Goal: Task Accomplishment & Management: Manage account settings

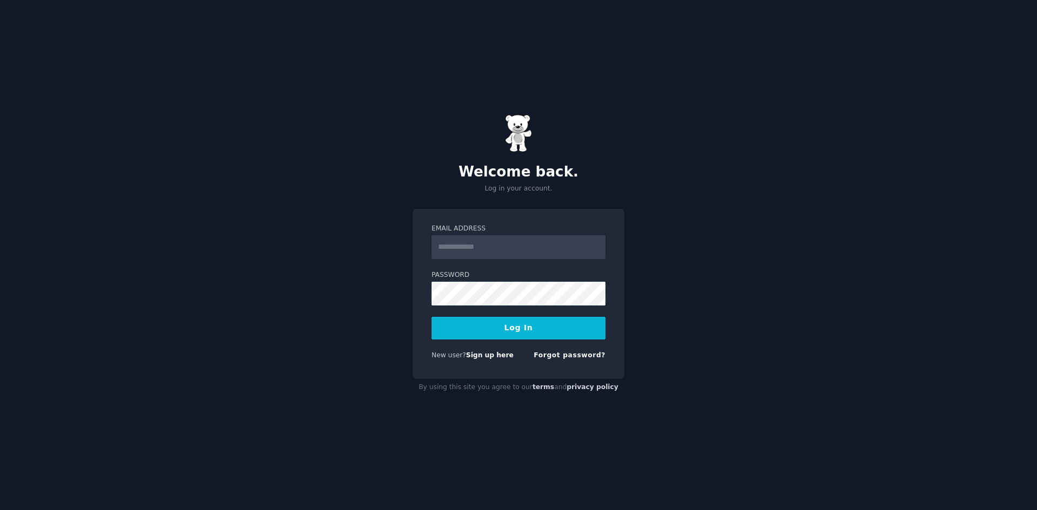
click at [528, 244] on input "Email Address" at bounding box center [518, 247] width 174 height 24
type input "*"
paste input "**********"
type input "**********"
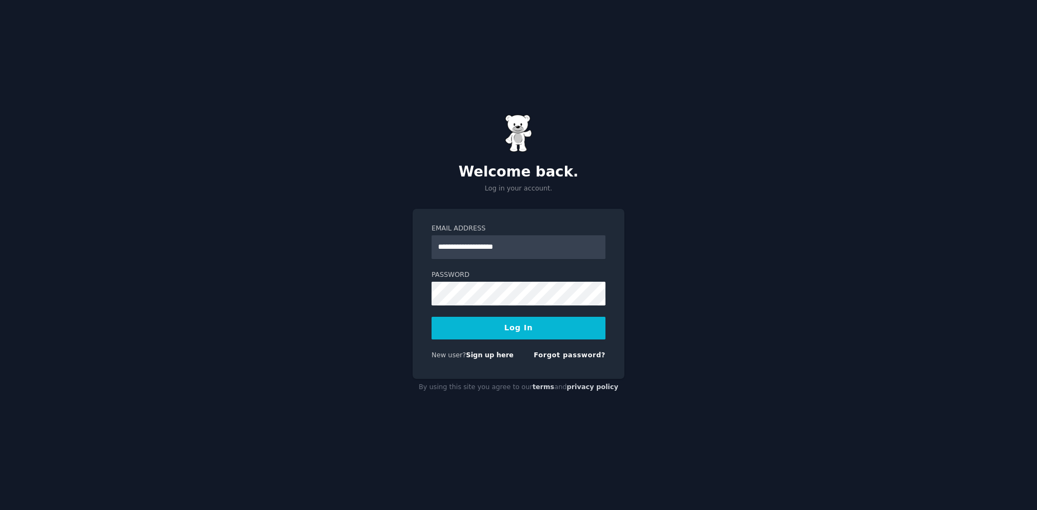
click at [502, 334] on button "Log In" at bounding box center [518, 328] width 174 height 23
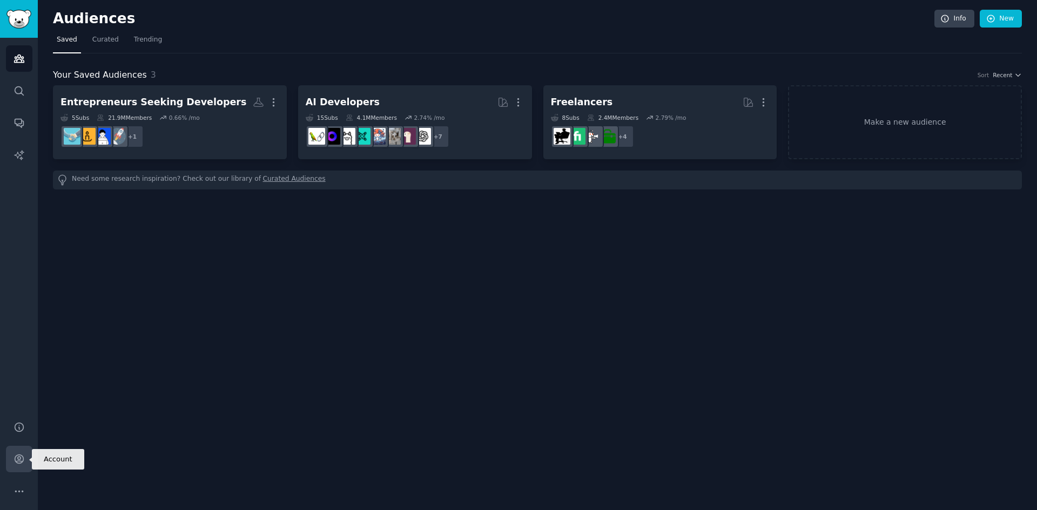
click at [25, 456] on link "Account" at bounding box center [19, 459] width 26 height 26
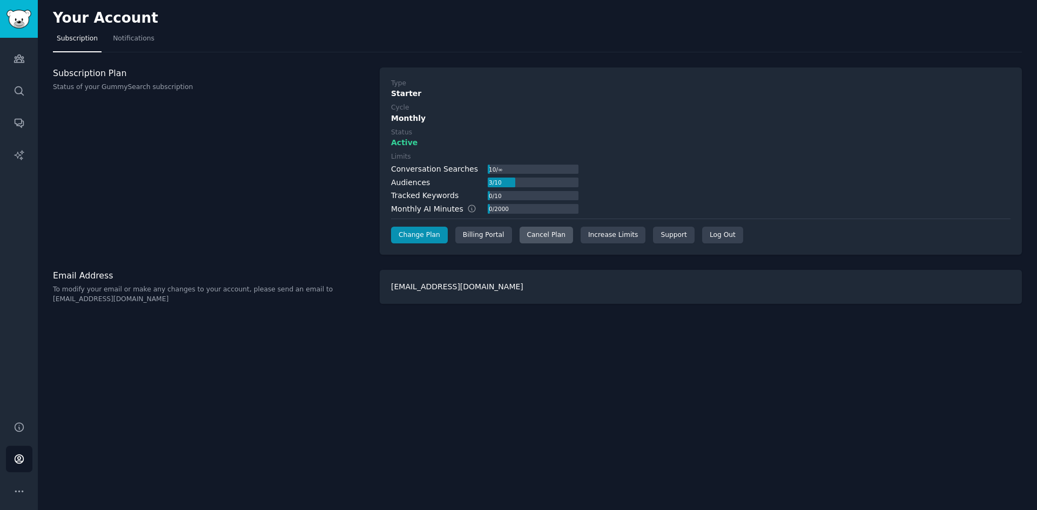
click at [546, 241] on div "Cancel Plan" at bounding box center [546, 235] width 53 height 17
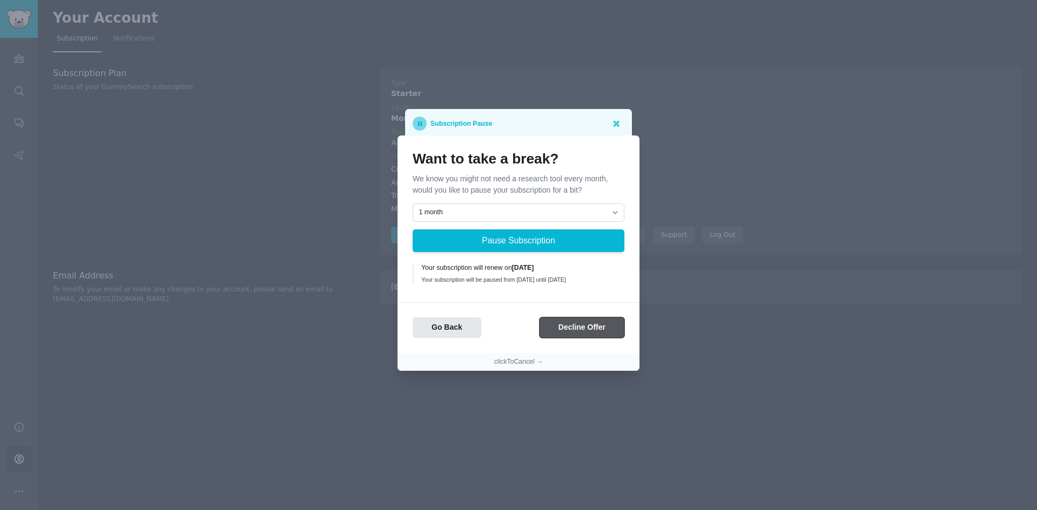
click at [579, 331] on button "Decline Offer" at bounding box center [581, 328] width 85 height 21
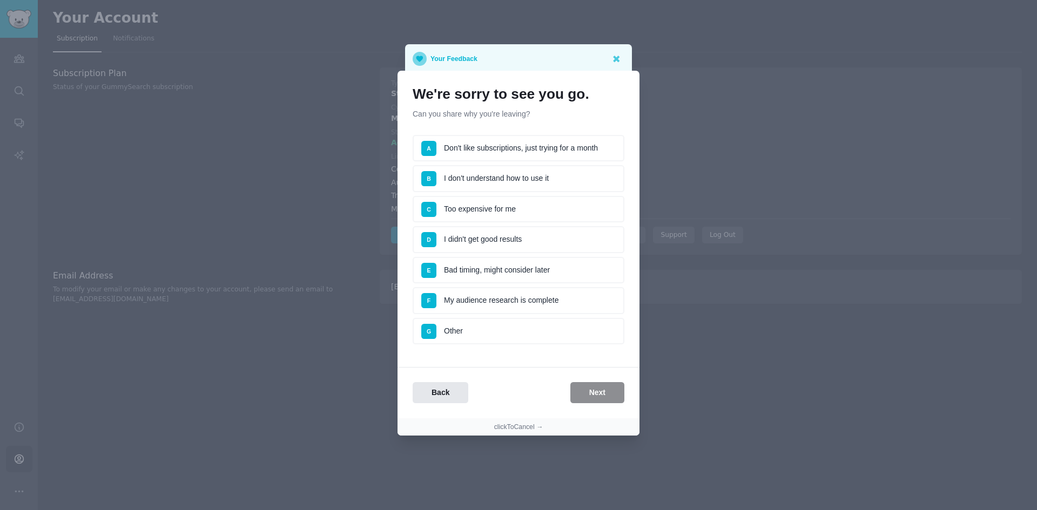
click at [512, 274] on li "E Bad timing, might consider later" at bounding box center [519, 270] width 212 height 27
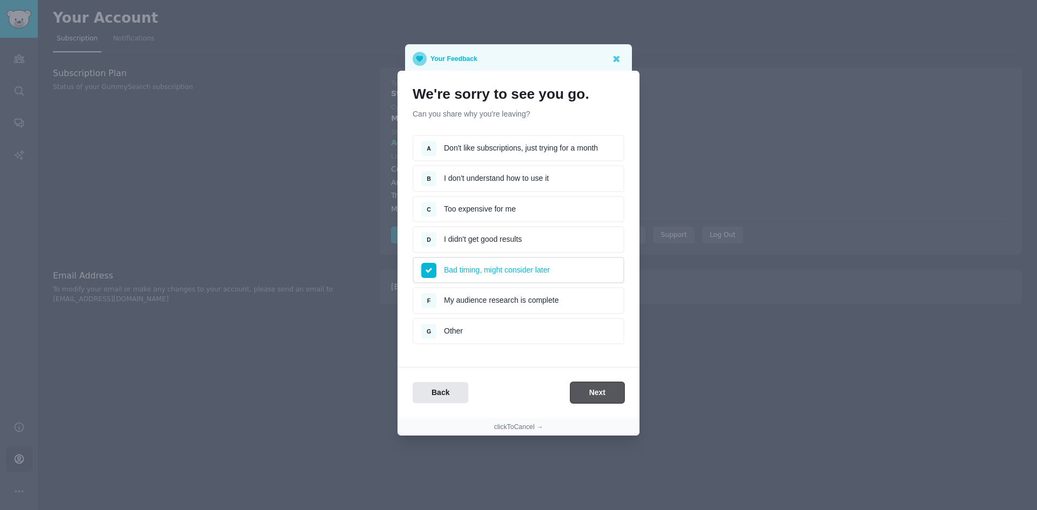
click at [603, 392] on button "Next" at bounding box center [597, 392] width 54 height 21
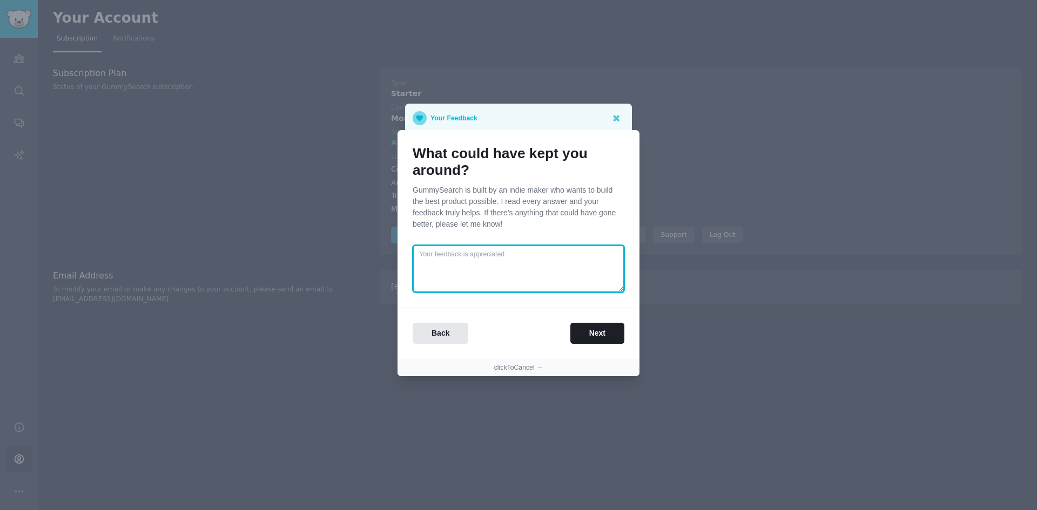
click at [493, 279] on textarea at bounding box center [519, 269] width 212 height 48
type textarea "No really is bad timing, but we'll come back when we are ready :)"
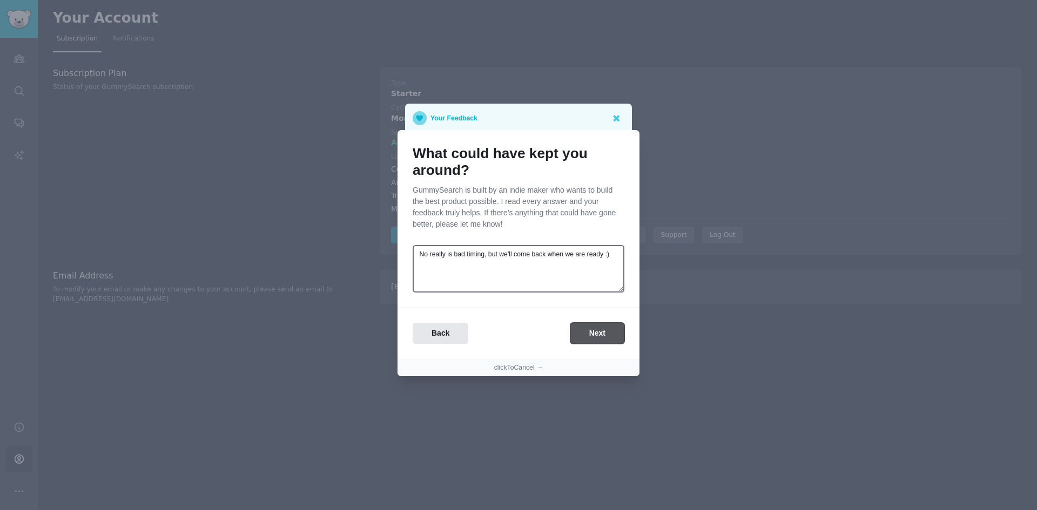
click at [588, 332] on button "Next" at bounding box center [597, 333] width 54 height 21
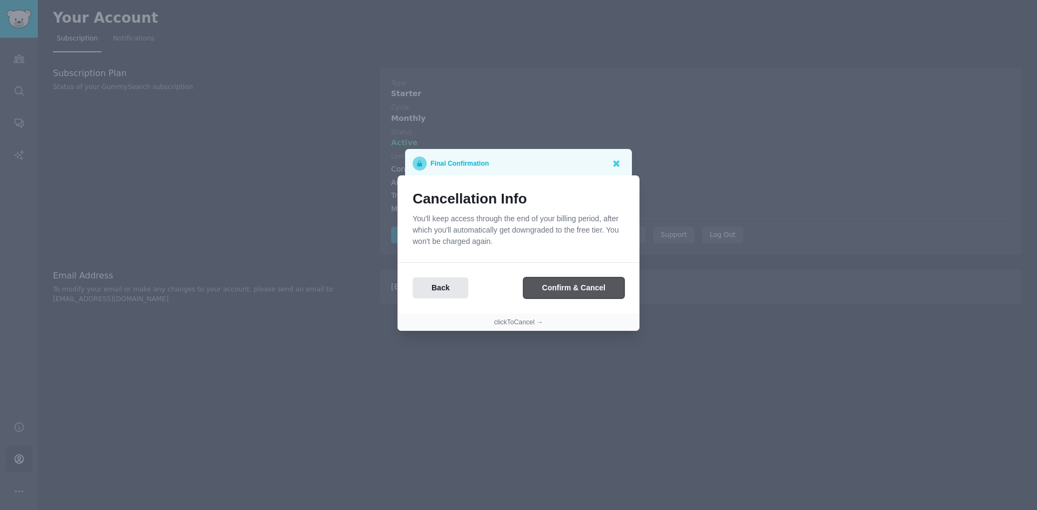
click at [563, 293] on button "Confirm & Cancel" at bounding box center [573, 288] width 101 height 21
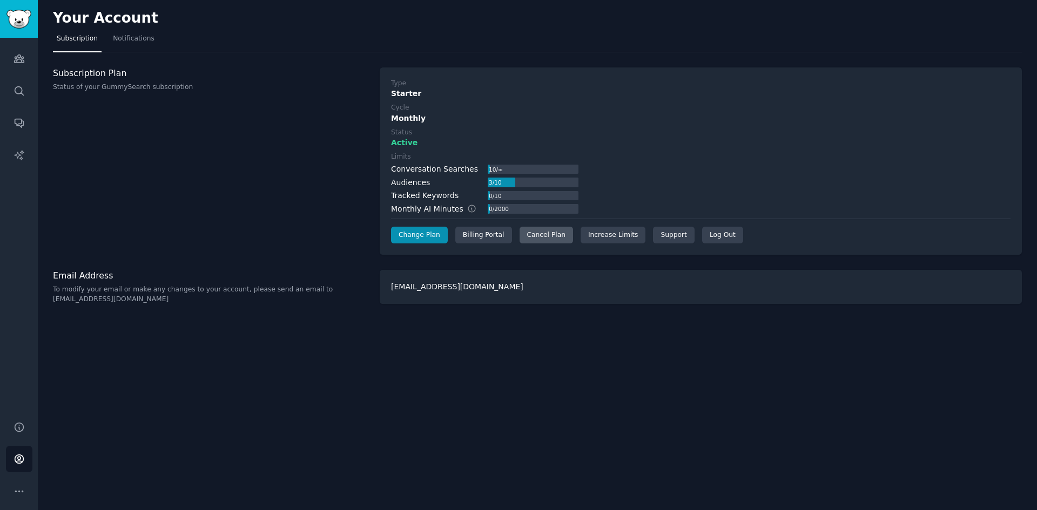
click at [532, 233] on div "Cancel Plan" at bounding box center [546, 235] width 53 height 17
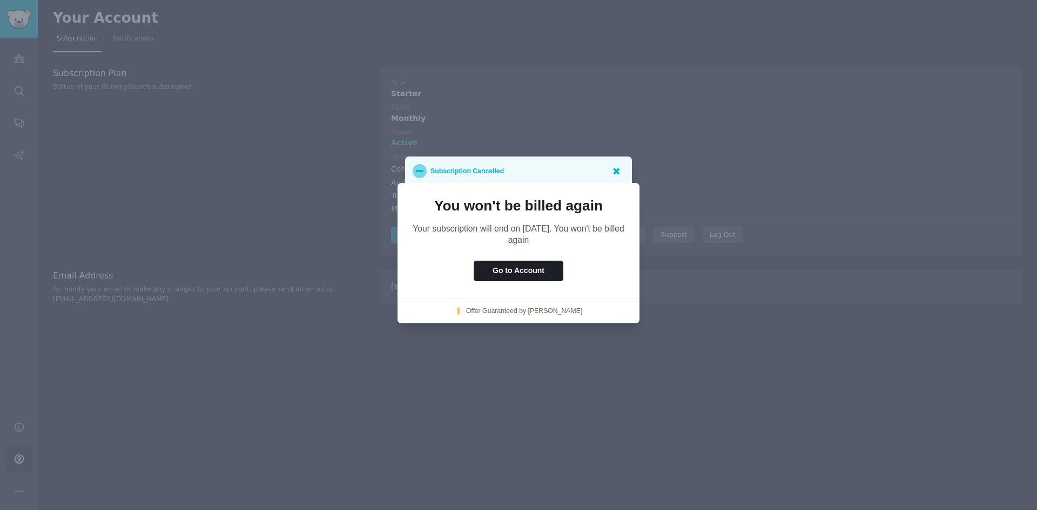
click at [615, 173] on icon at bounding box center [616, 171] width 6 height 6
